Goal: Information Seeking & Learning: Learn about a topic

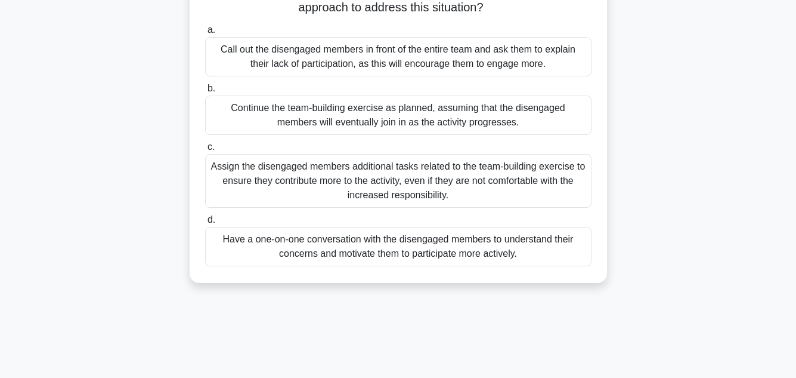
scroll to position [119, 0]
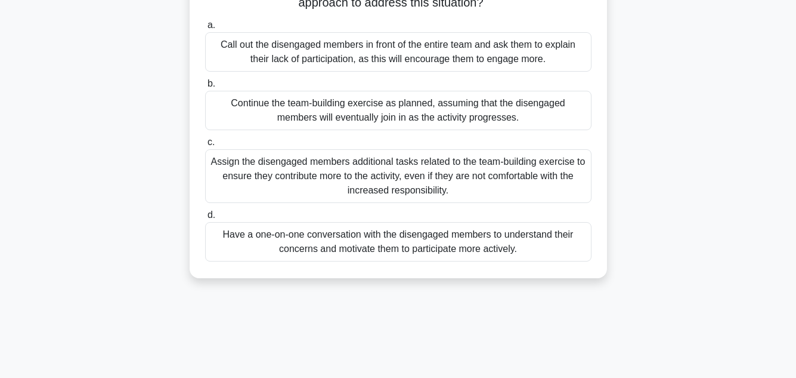
click at [237, 99] on div "Continue the team-building exercise as planned, assuming that the disengaged me…" at bounding box center [398, 110] width 387 height 39
click at [205, 88] on input "b. Continue the team-building exercise as planned, assuming that the disengaged…" at bounding box center [205, 84] width 0 height 8
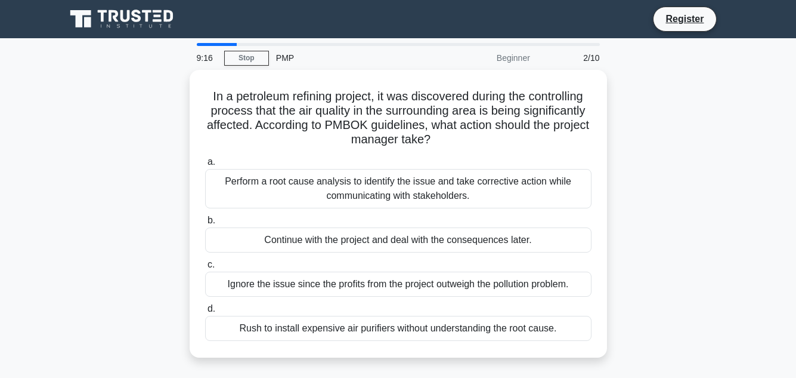
scroll to position [60, 0]
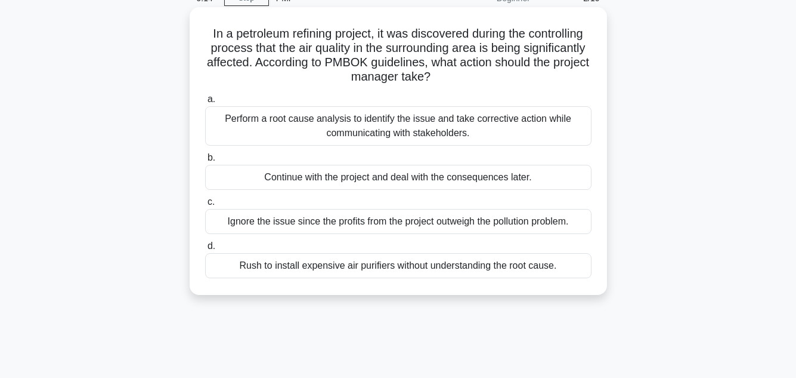
click at [353, 125] on div "Perform a root cause analysis to identify the issue and take corrective action …" at bounding box center [398, 125] width 387 height 39
click at [205, 103] on input "a. Perform a root cause analysis to identify the issue and take corrective acti…" at bounding box center [205, 99] width 0 height 8
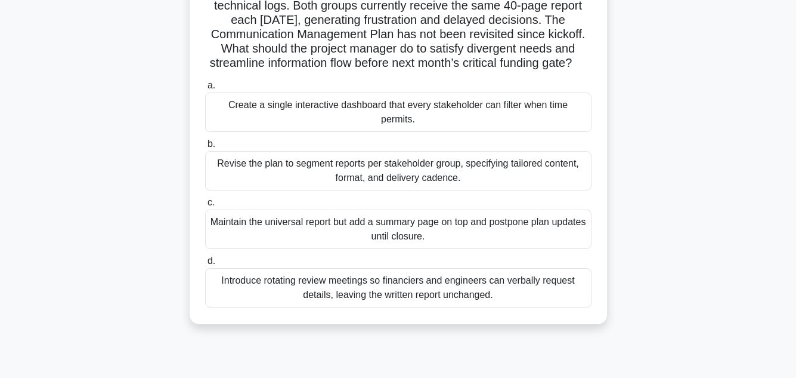
scroll to position [179, 0]
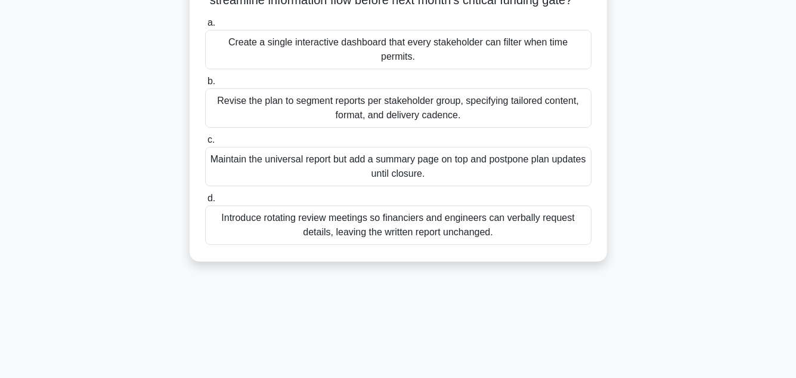
click at [454, 222] on div "Introduce rotating review meetings so financiers and engineers can verbally req…" at bounding box center [398, 224] width 387 height 39
click at [205, 202] on input "d. Introduce rotating review meetings so financiers and engineers can verbally …" at bounding box center [205, 198] width 0 height 8
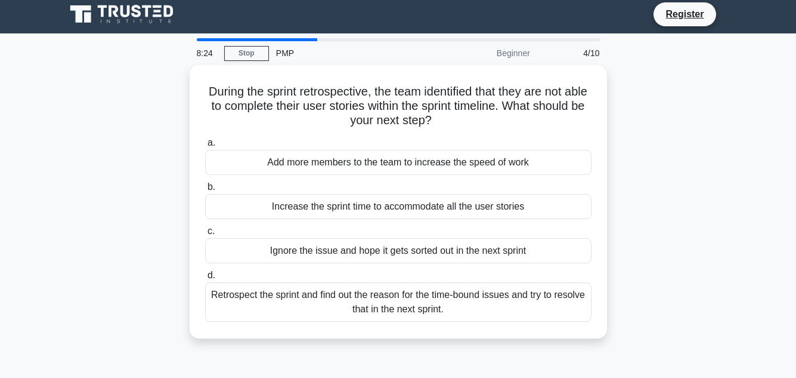
scroll to position [0, 0]
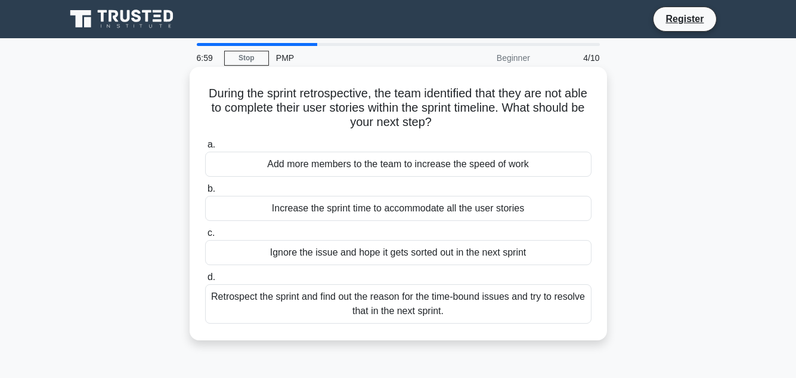
click at [375, 301] on div "Retrospect the sprint and find out the reason for the time-bound issues and try…" at bounding box center [398, 303] width 387 height 39
click at [205, 281] on input "d. Retrospect the sprint and find out the reason for the time-bound issues and …" at bounding box center [205, 277] width 0 height 8
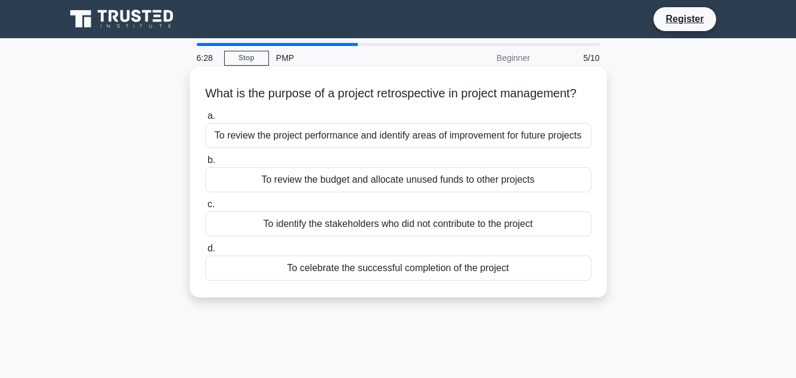
click at [382, 192] on div "To review the budget and allocate unused funds to other projects" at bounding box center [398, 179] width 387 height 25
click at [205, 164] on input "b. To review the budget and allocate unused funds to other projects" at bounding box center [205, 160] width 0 height 8
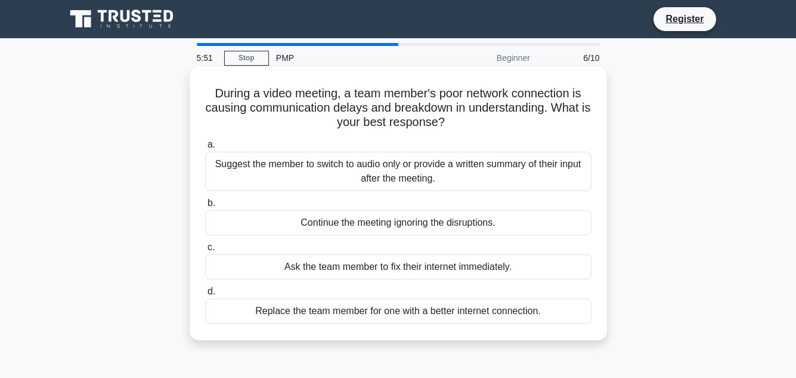
click at [313, 175] on div "Suggest the member to switch to audio only or provide a written summary of thei…" at bounding box center [398, 170] width 387 height 39
click at [205, 149] on input "a. Suggest the member to switch to audio only or provide a written summary of t…" at bounding box center [205, 145] width 0 height 8
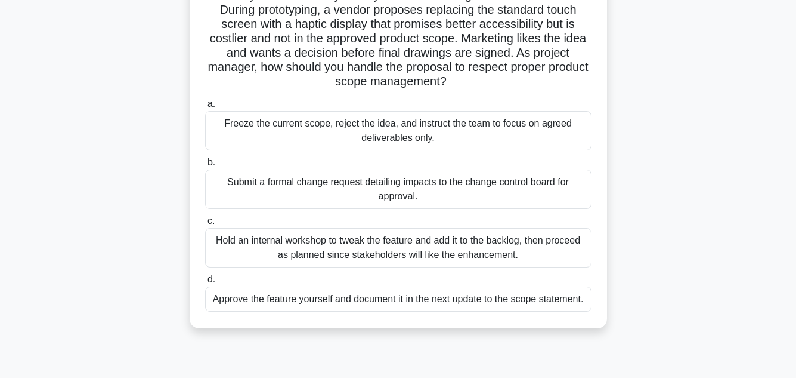
scroll to position [119, 0]
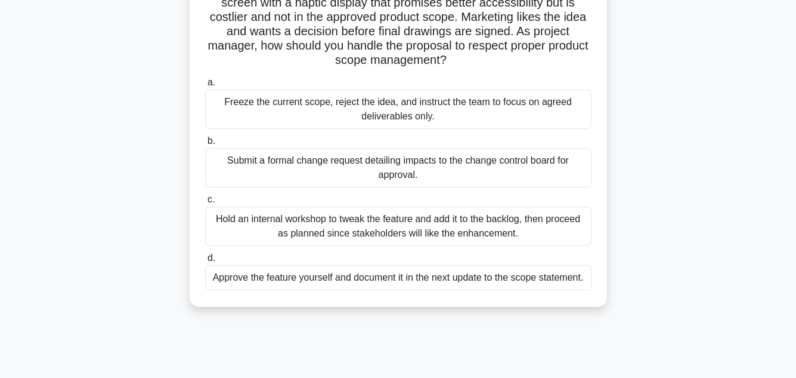
click at [339, 161] on div "Submit a formal change request detailing impacts to the change control board fo…" at bounding box center [398, 167] width 387 height 39
click at [205, 145] on input "b. Submit a formal change request detailing impacts to the change control board…" at bounding box center [205, 141] width 0 height 8
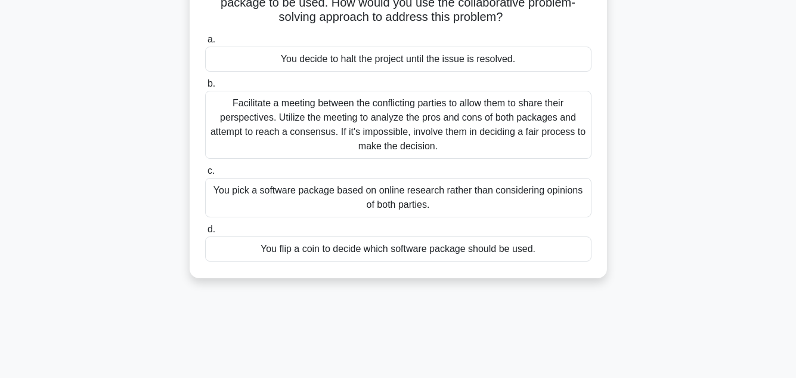
click at [460, 115] on div "Facilitate a meeting between the conflicting parties to allow them to share the…" at bounding box center [398, 125] width 387 height 68
click at [205, 88] on input "b. Facilitate a meeting between the conflicting parties to allow them to share …" at bounding box center [205, 84] width 0 height 8
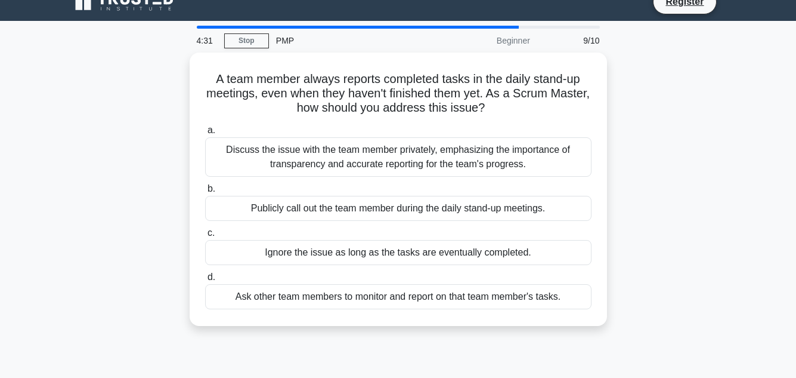
scroll to position [0, 0]
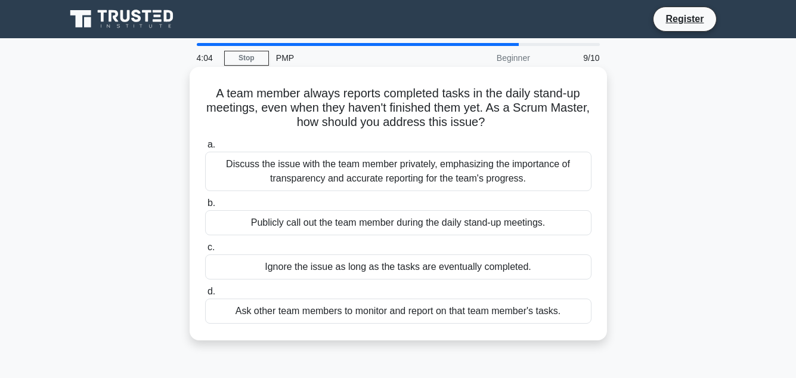
click at [517, 173] on div "Discuss the issue with the team member privately, emphasizing the importance of…" at bounding box center [398, 170] width 387 height 39
click at [461, 172] on div "Discuss the issue with the team member privately, emphasizing the importance of…" at bounding box center [398, 170] width 387 height 39
click at [205, 149] on input "a. Discuss the issue with the team member privately, emphasizing the importance…" at bounding box center [205, 145] width 0 height 8
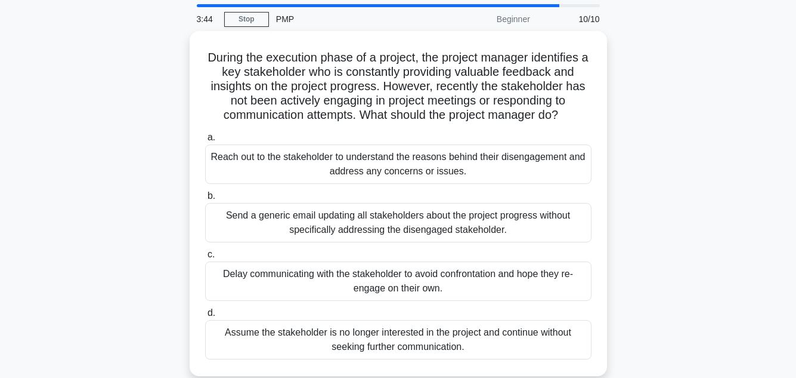
scroll to position [60, 0]
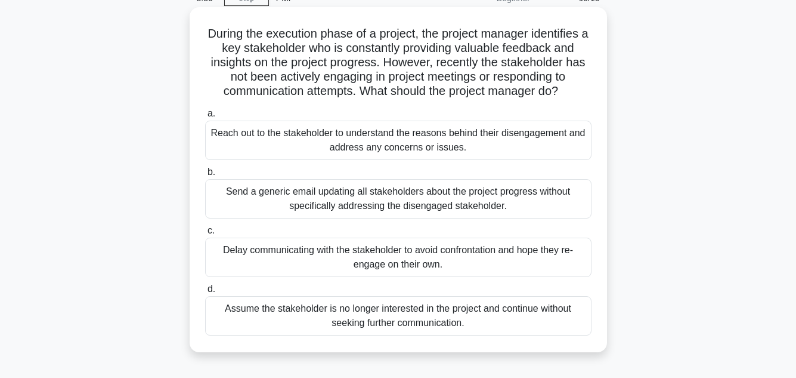
click at [401, 140] on div "Reach out to the stakeholder to understand the reasons behind their disengageme…" at bounding box center [398, 139] width 387 height 39
click at [205, 118] on input "a. Reach out to the stakeholder to understand the reasons behind their disengag…" at bounding box center [205, 114] width 0 height 8
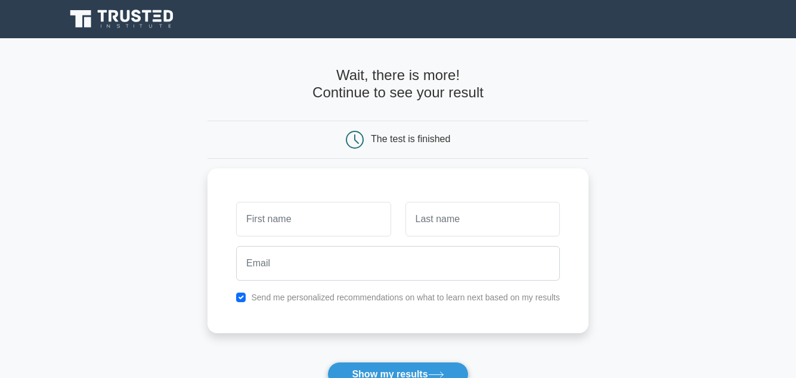
type input "v"
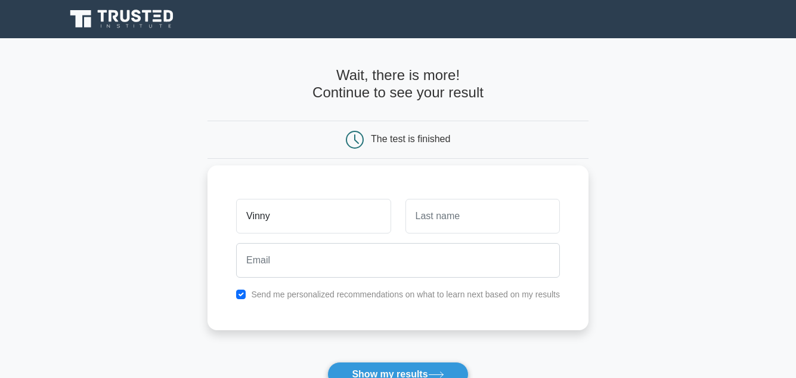
type input "Vinny"
click at [420, 212] on input "text" at bounding box center [483, 216] width 154 height 35
type input "Adavikolanu"
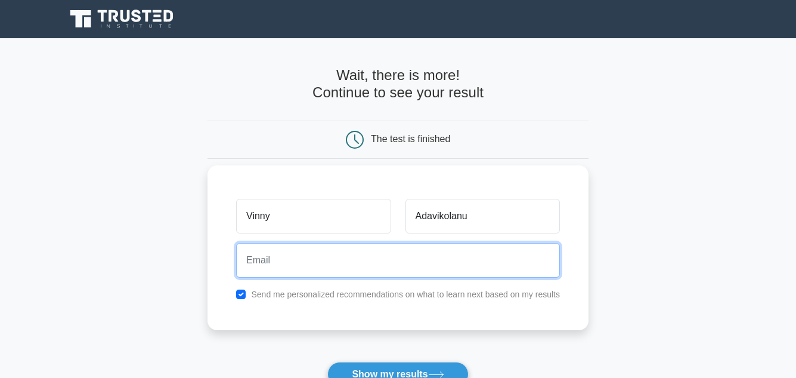
click at [251, 263] on input "email" at bounding box center [398, 260] width 324 height 35
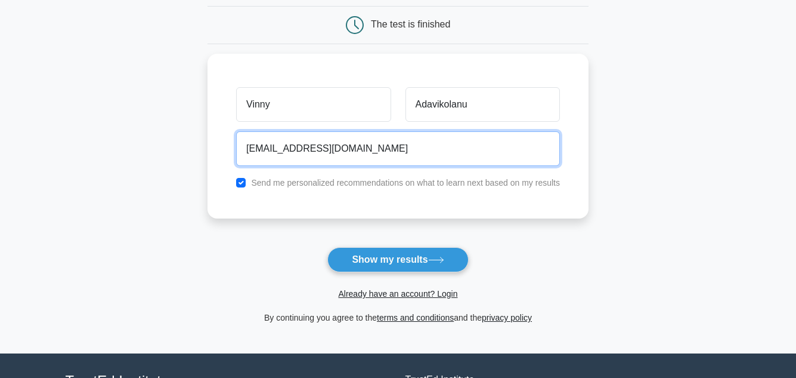
scroll to position [119, 0]
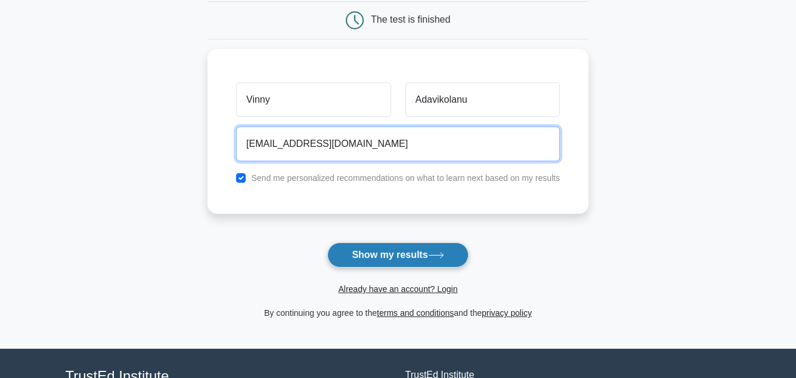
type input "vinnybunty@gmail.com"
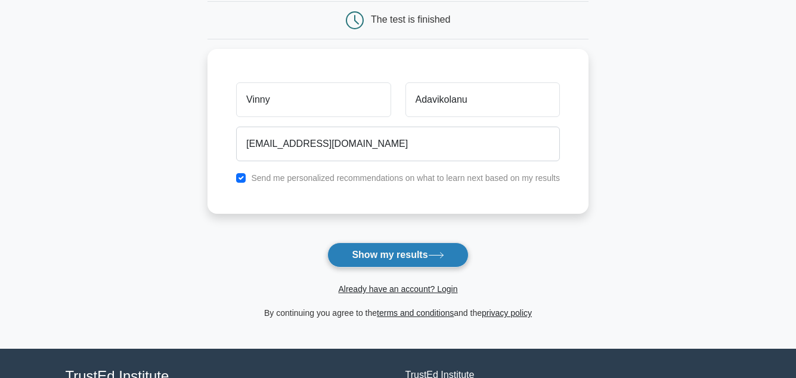
click at [398, 252] on button "Show my results" at bounding box center [397, 254] width 141 height 25
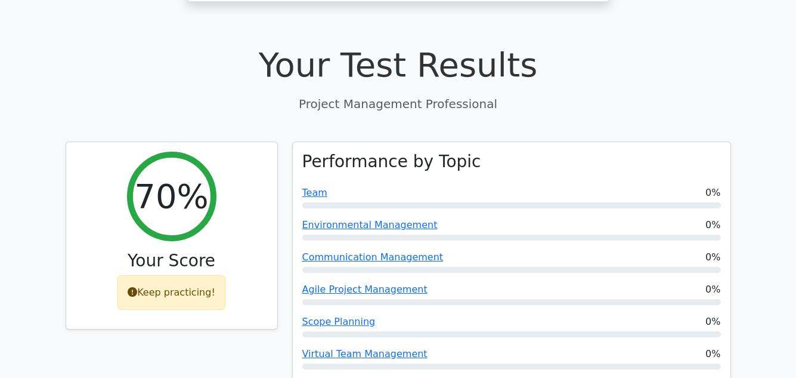
scroll to position [418, 0]
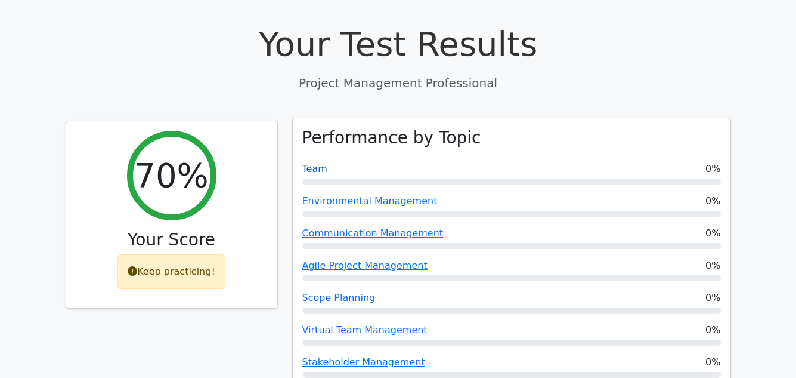
click at [309, 163] on link "Team" at bounding box center [314, 168] width 25 height 11
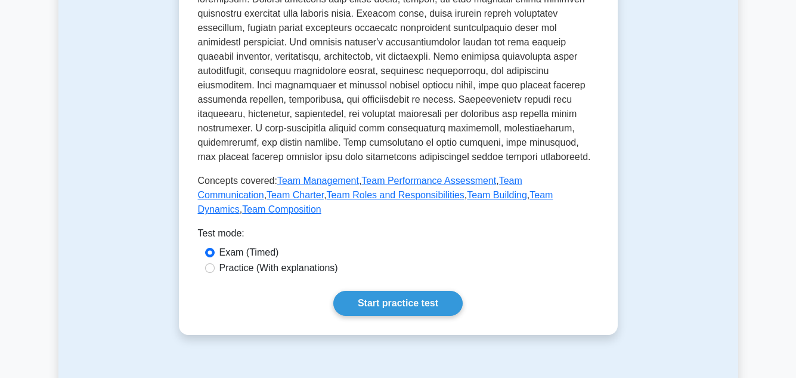
scroll to position [477, 0]
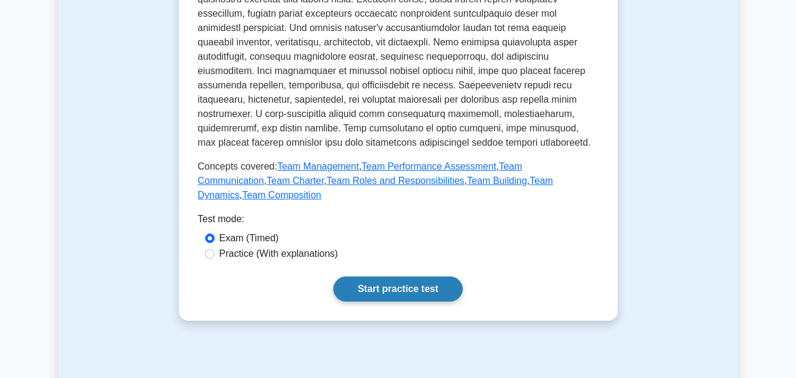
click at [398, 276] on link "Start practice test" at bounding box center [397, 288] width 129 height 25
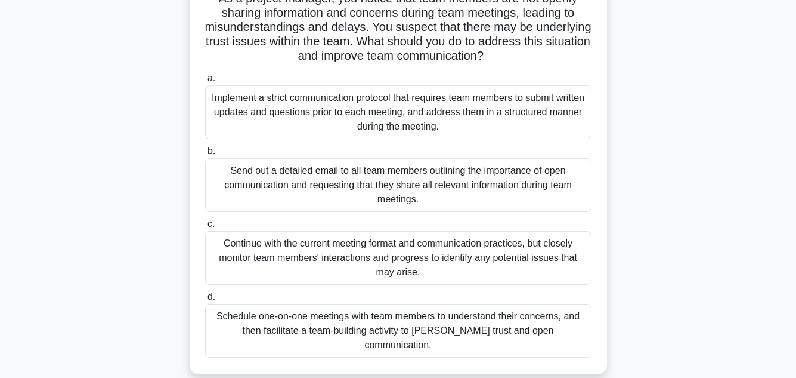
scroll to position [119, 0]
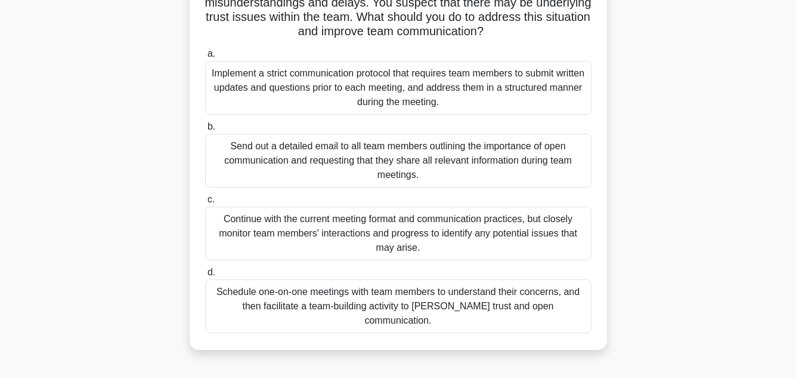
click at [468, 287] on div "Schedule one-on-one meetings with team members to understand their concerns, an…" at bounding box center [398, 306] width 387 height 54
click at [205, 276] on input "d. Schedule one-on-one meetings with team members to understand their concerns,…" at bounding box center [205, 272] width 0 height 8
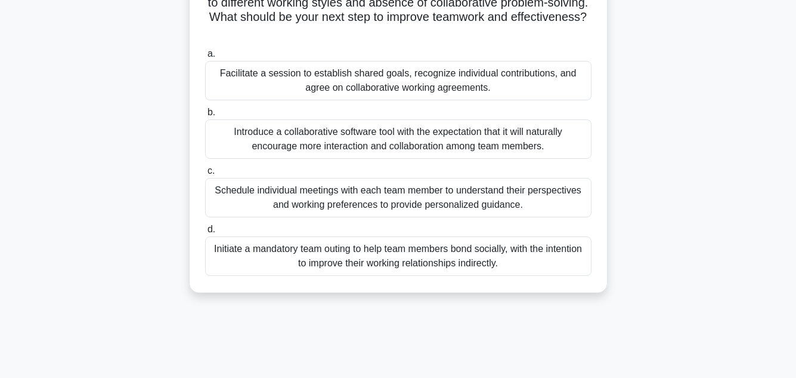
click at [428, 195] on div "Schedule individual meetings with each team member to understand their perspect…" at bounding box center [398, 197] width 387 height 39
click at [205, 175] on input "c. Schedule individual meetings with each team member to understand their persp…" at bounding box center [205, 171] width 0 height 8
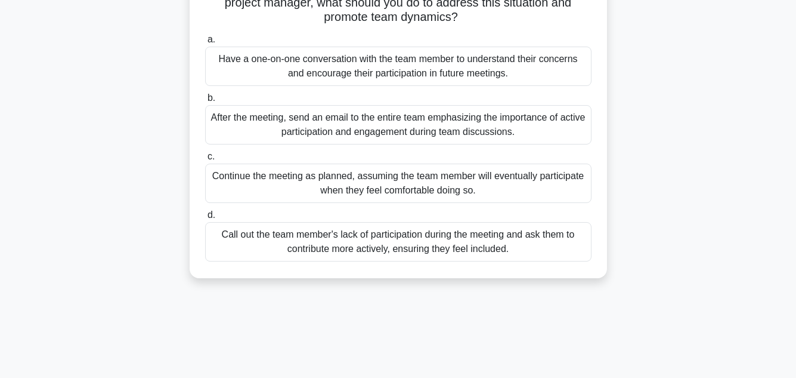
click at [391, 66] on div "Have a one-on-one conversation with the team member to understand their concern…" at bounding box center [398, 66] width 387 height 39
click at [205, 44] on input "a. Have a one-on-one conversation with the team member to understand their conc…" at bounding box center [205, 40] width 0 height 8
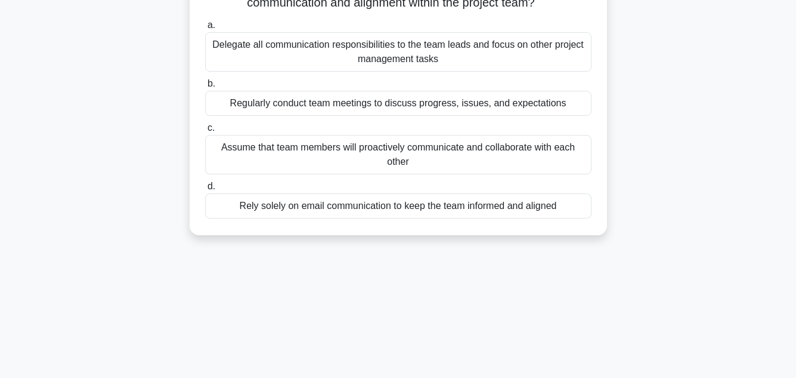
click at [449, 103] on div "Regularly conduct team meetings to discuss progress, issues, and expectations" at bounding box center [398, 103] width 387 height 25
click at [205, 88] on input "b. Regularly conduct team meetings to discuss progress, issues, and expectations" at bounding box center [205, 84] width 0 height 8
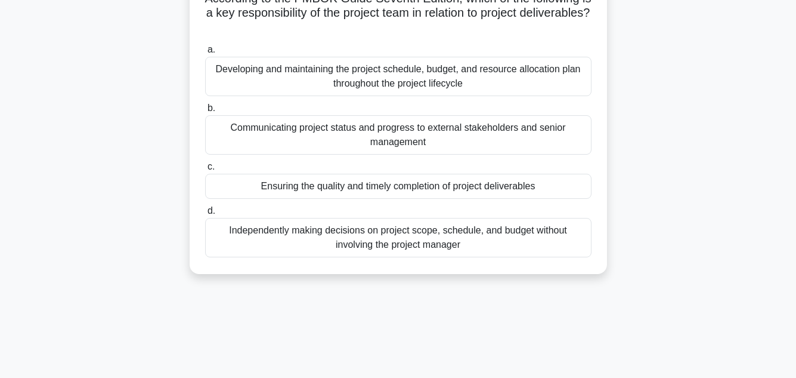
scroll to position [0, 0]
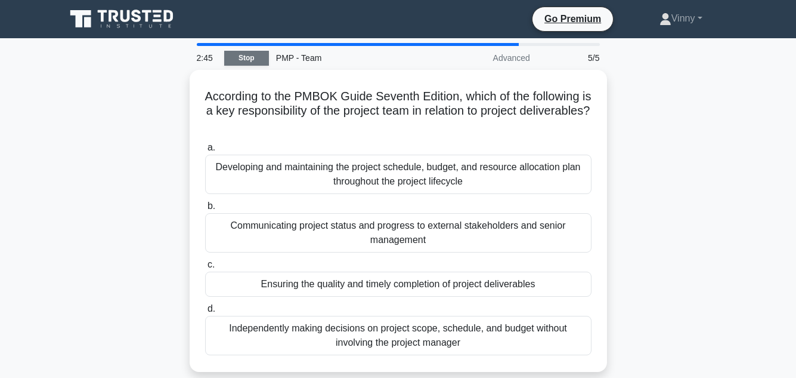
click at [252, 59] on link "Stop" at bounding box center [246, 58] width 45 height 15
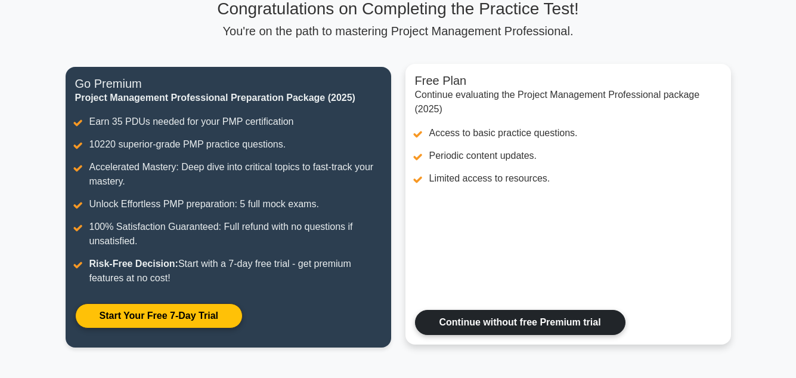
scroll to position [119, 0]
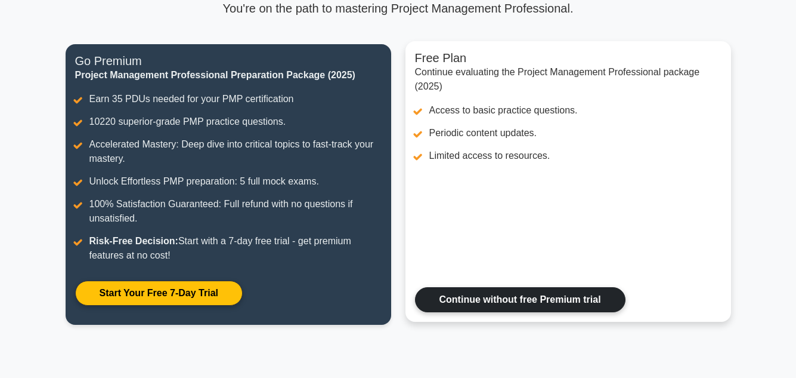
click at [509, 294] on link "Continue without free Premium trial" at bounding box center [520, 299] width 211 height 25
